Goal: Answer question/provide support

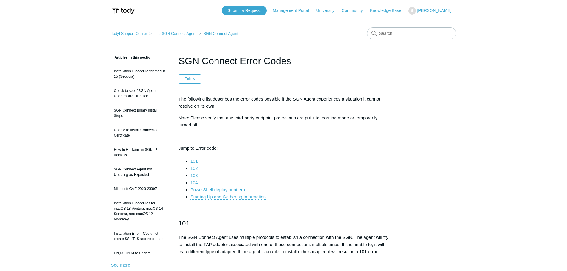
scroll to position [2060, 0]
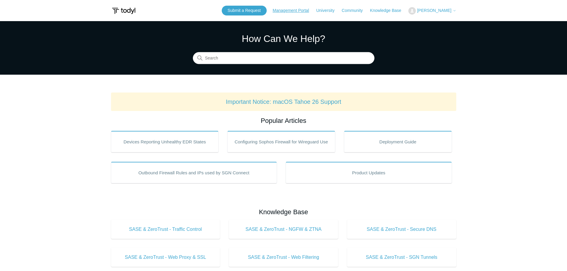
click at [299, 12] on link "Management Portal" at bounding box center [294, 10] width 42 height 6
click at [442, 11] on span "[PERSON_NAME]" at bounding box center [434, 10] width 34 height 5
click at [443, 20] on link "My Support Requests" at bounding box center [438, 23] width 58 height 10
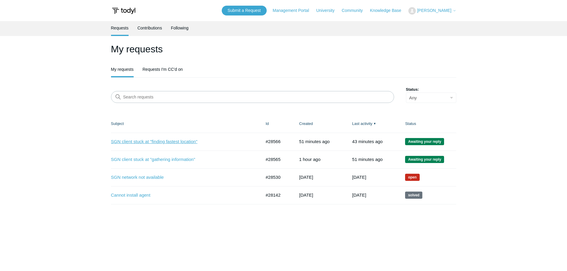
click at [164, 143] on link "SGN client stuck at "finding fastest location"" at bounding box center [181, 142] width 141 height 7
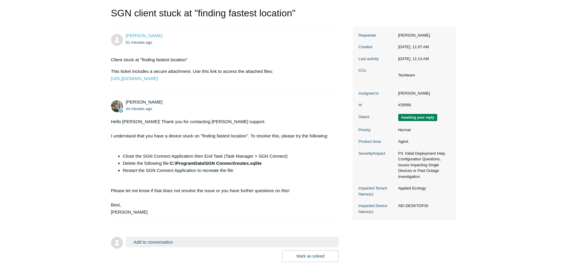
scroll to position [89, 0]
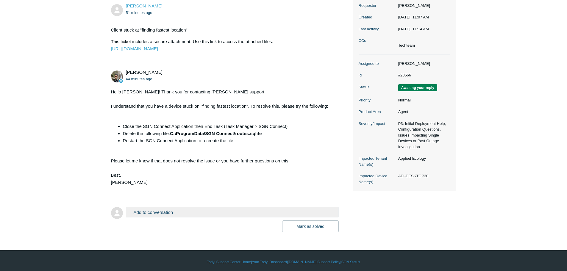
click at [164, 218] on button "Add to conversation" at bounding box center [232, 212] width 213 height 10
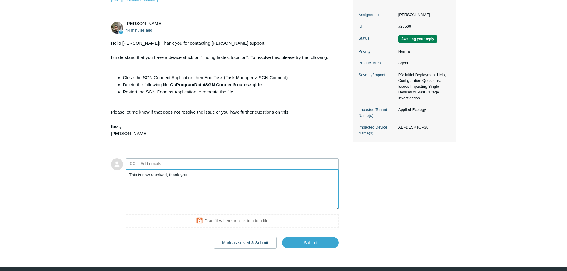
scroll to position [172, 0]
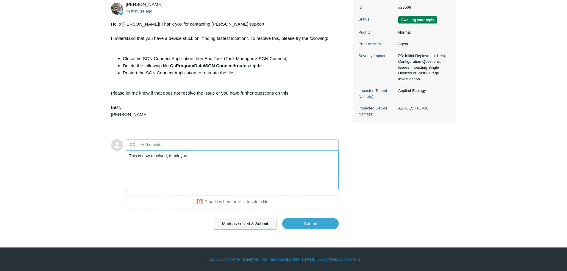
type textarea "This is now resolved, thank you."
click at [259, 226] on button "Mark as solved & Submit" at bounding box center [245, 224] width 63 height 12
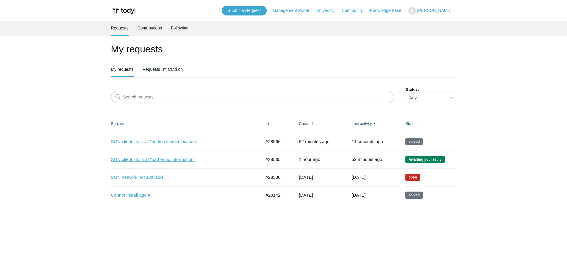
click at [168, 160] on link "SGN client stuck at "gathering information"" at bounding box center [181, 159] width 141 height 7
click at [140, 176] on link "SGN network not available" at bounding box center [181, 177] width 141 height 7
click at [421, 101] on select "Any Open Awaiting your reply Solved" at bounding box center [431, 98] width 50 height 10
select select "open"
click at [406, 93] on select "Any Open Awaiting your reply Solved" at bounding box center [431, 98] width 50 height 10
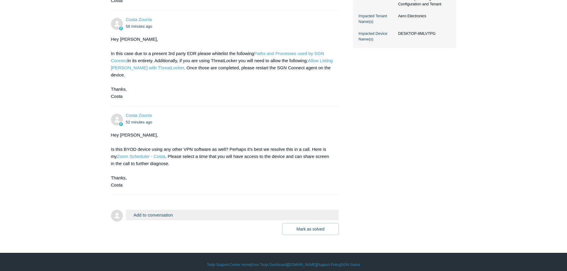
scroll to position [238, 0]
click at [153, 220] on button "Add to conversation" at bounding box center [232, 215] width 213 height 10
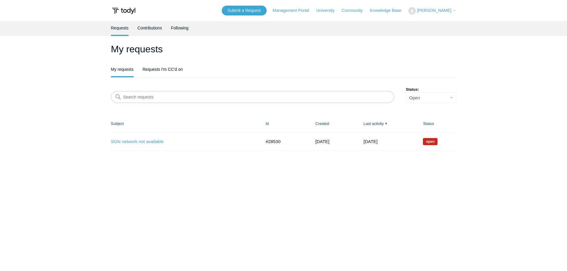
click at [425, 100] on select "Any Open Awaiting your reply Solved" at bounding box center [431, 98] width 50 height 10
select select
click at [406, 93] on select "Any Open Awaiting your reply Solved" at bounding box center [431, 98] width 50 height 10
